Goal: Task Accomplishment & Management: Use online tool/utility

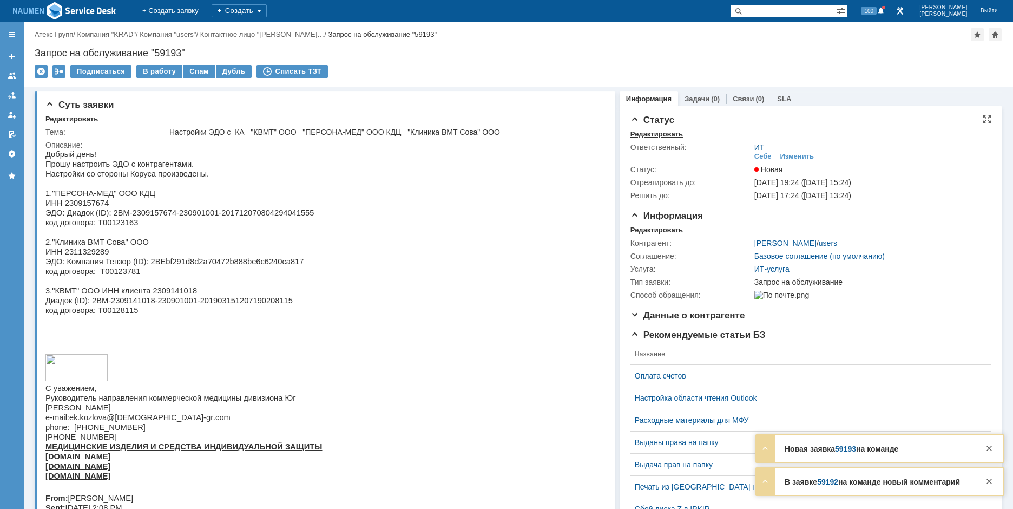
click at [642, 135] on div "Редактировать" at bounding box center [657, 134] width 53 height 9
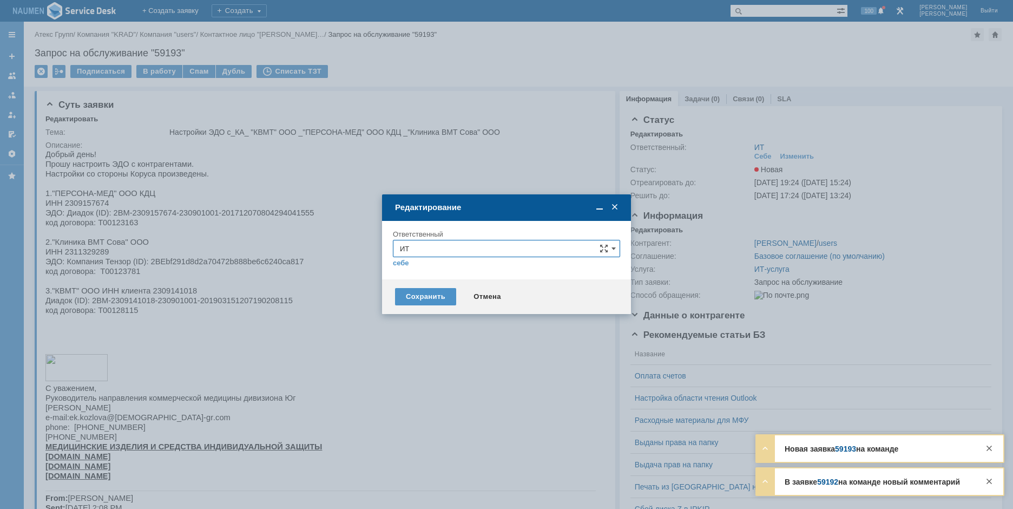
click at [501, 251] on input "ИТ" at bounding box center [506, 248] width 227 height 17
click at [410, 374] on span "АСУ" at bounding box center [506, 375] width 213 height 9
click at [440, 286] on div "Сохранить Отмена" at bounding box center [506, 296] width 249 height 35
type input "АСУ"
click at [437, 296] on div "Сохранить" at bounding box center [425, 296] width 61 height 17
